Goal: Find specific page/section: Find specific page/section

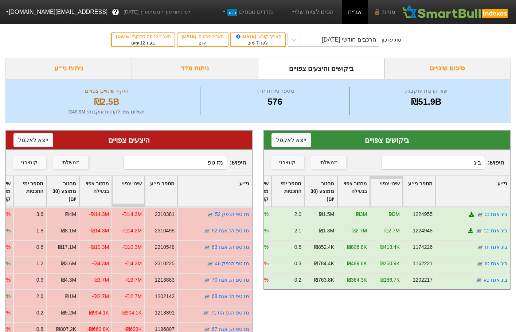
click at [450, 165] on input "ביג" at bounding box center [432, 163] width 103 height 14
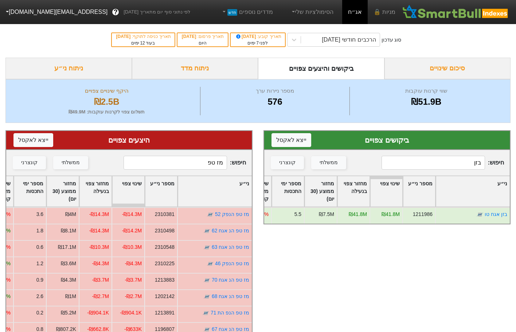
click at [470, 163] on input "בזן" at bounding box center [432, 163] width 103 height 14
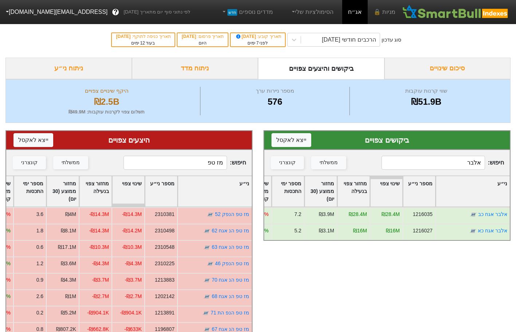
click at [442, 166] on input "אלבר" at bounding box center [432, 163] width 103 height 14
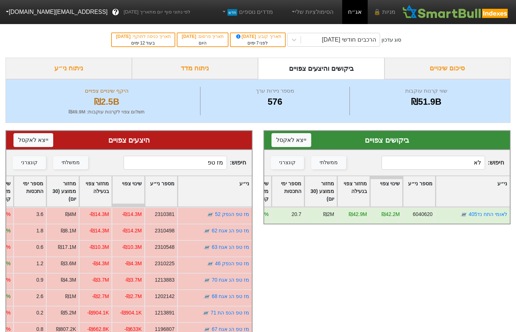
type input "ל"
type input "מ"
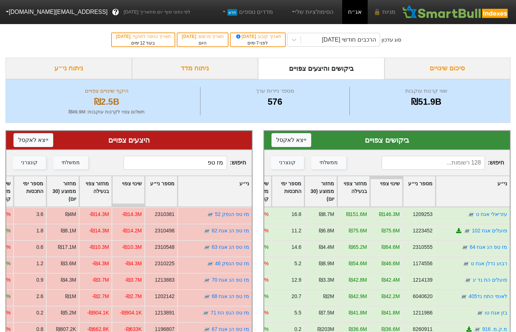
click at [204, 165] on input "מז טפ" at bounding box center [175, 163] width 103 height 14
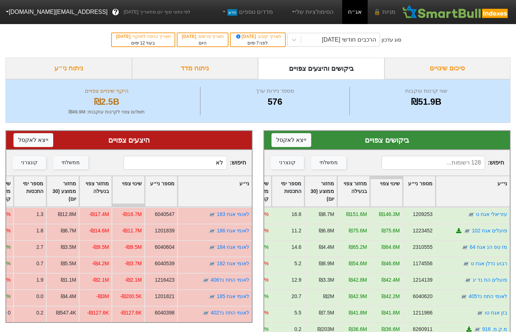
type input "ל"
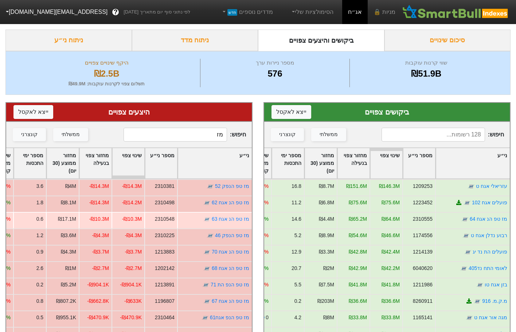
scroll to position [36, 0]
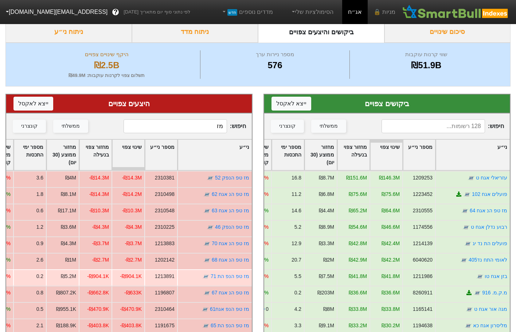
type input "מז"
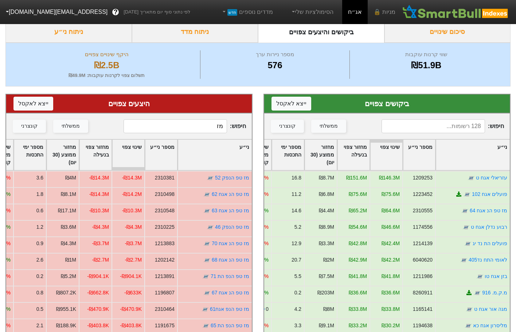
click at [431, 128] on input at bounding box center [432, 126] width 103 height 14
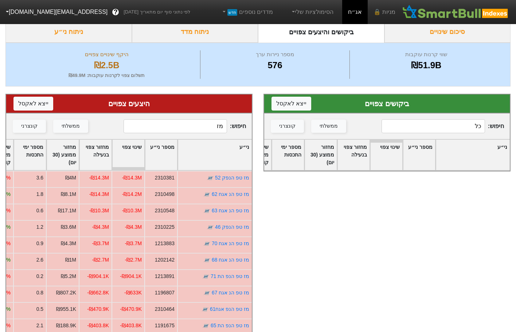
type input "כ"
type input "[PERSON_NAME]"
click at [175, 129] on input "מז" at bounding box center [175, 126] width 103 height 14
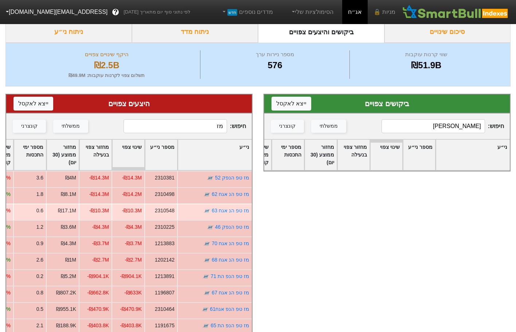
type input "מ"
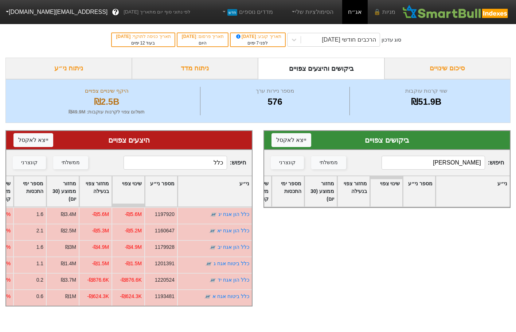
scroll to position [0, 0]
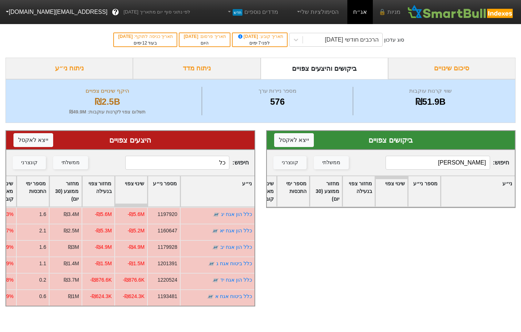
type input "כ"
